Goal: Browse casually

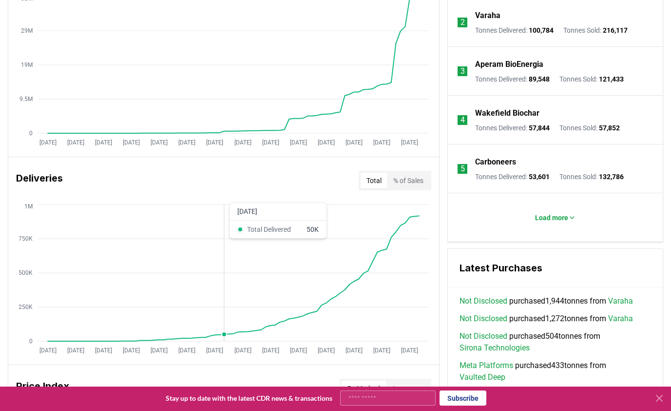
scroll to position [446, 0]
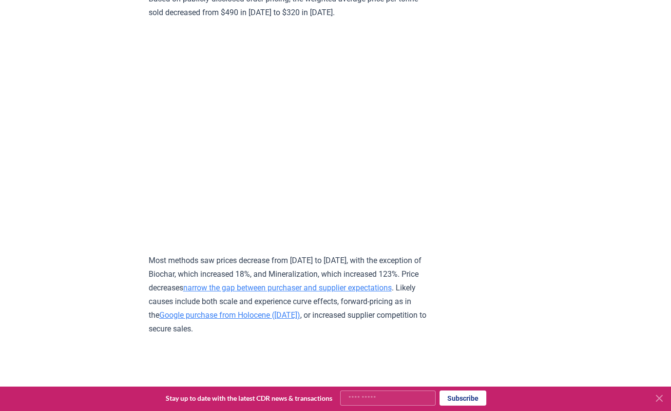
scroll to position [4081, 0]
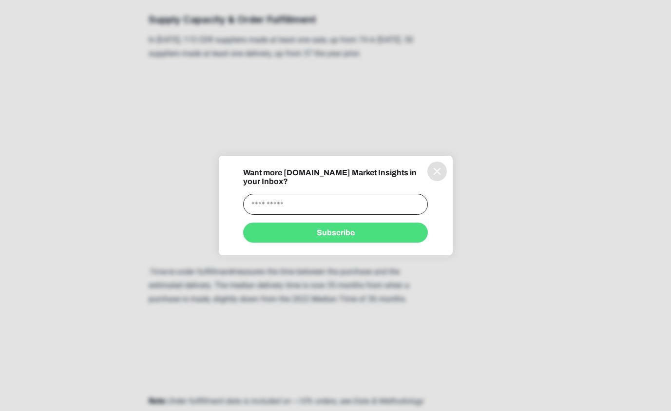
scroll to position [1834, 0]
click at [439, 177] on icon "information" at bounding box center [438, 171] width 12 height 12
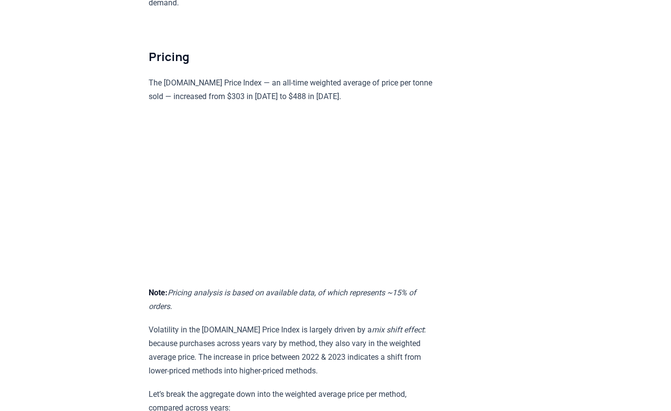
scroll to position [5132, 0]
